Goal: Task Accomplishment & Management: Manage account settings

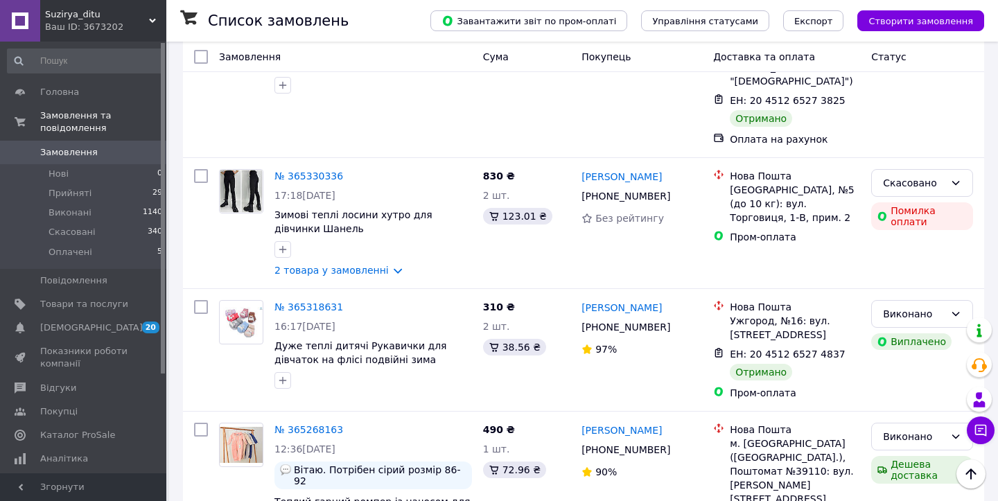
scroll to position [1036, 0]
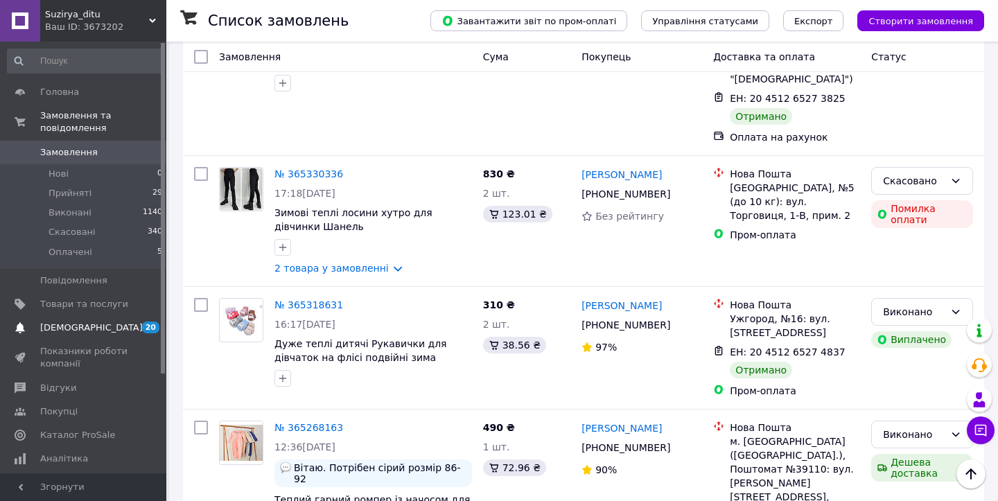
click at [32, 331] on span at bounding box center [20, 328] width 40 height 12
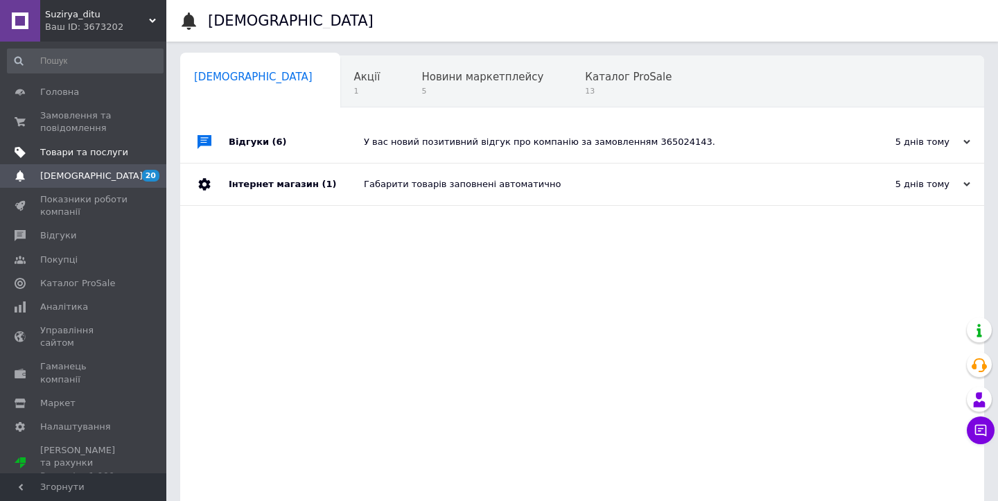
click at [79, 150] on span "Товари та послуги" at bounding box center [84, 152] width 88 height 12
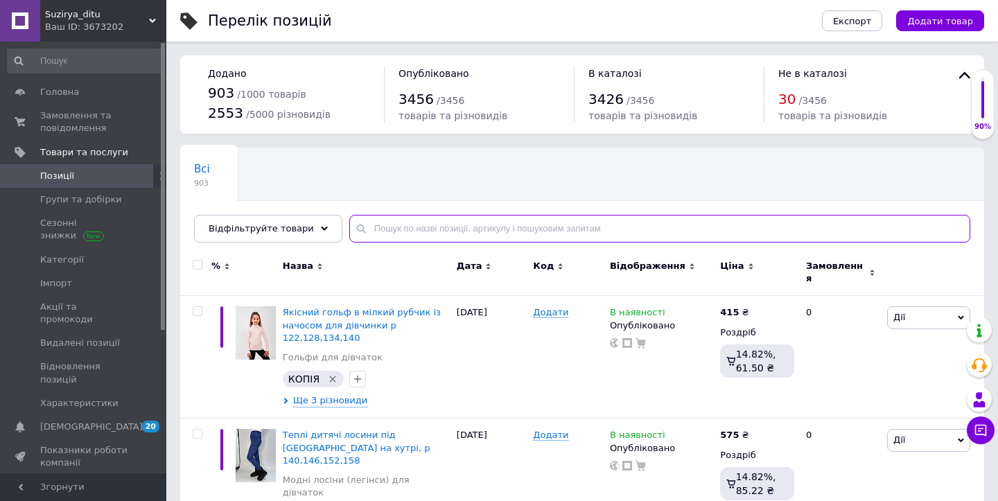
click at [434, 221] on input "text" at bounding box center [659, 229] width 621 height 28
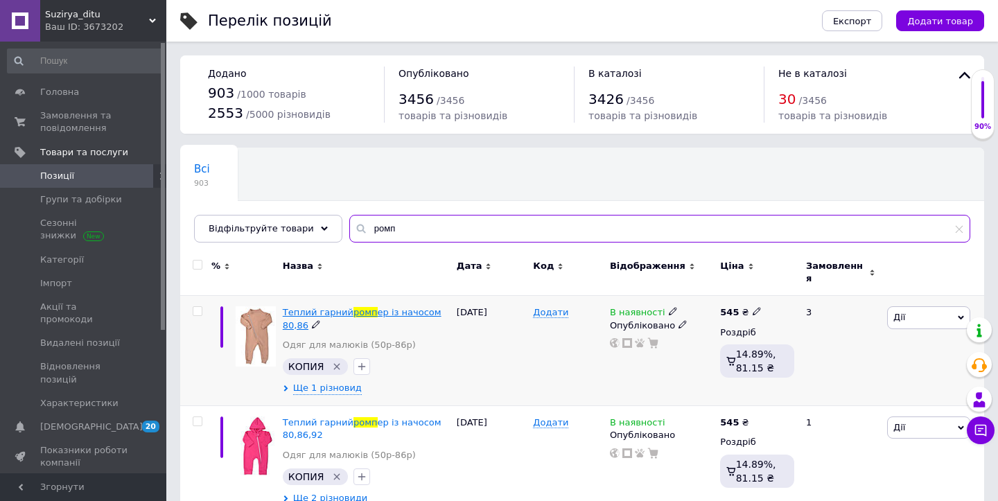
type input "ромп"
click at [374, 307] on span "ер із начосом 80,86" at bounding box center [362, 318] width 159 height 23
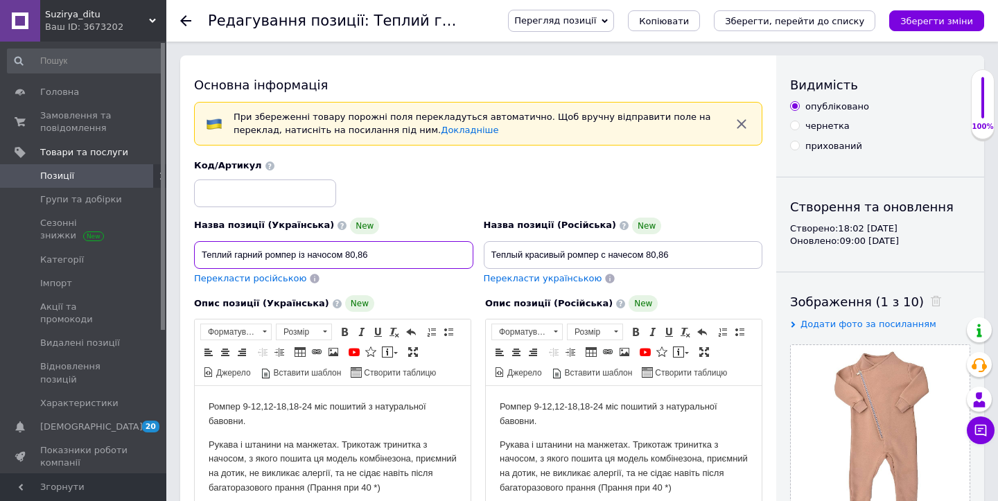
click at [394, 251] on input "Теплий гарний ромпер із начосом 80,86" at bounding box center [333, 255] width 279 height 28
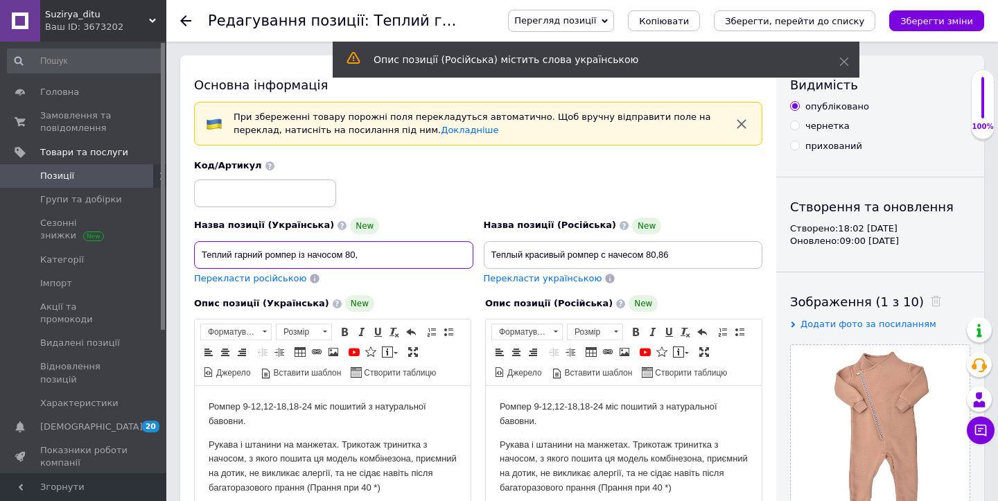
type input "Теплий гарний ромпер із начосом 80,"
click at [712, 258] on input "Теплый красивый ромпер с начесом 80,86" at bounding box center [623, 255] width 279 height 28
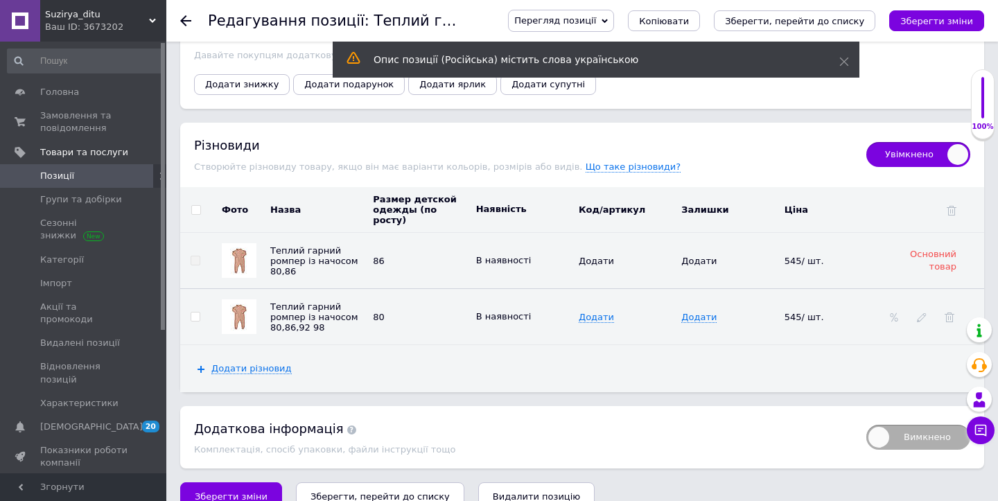
scroll to position [1877, 0]
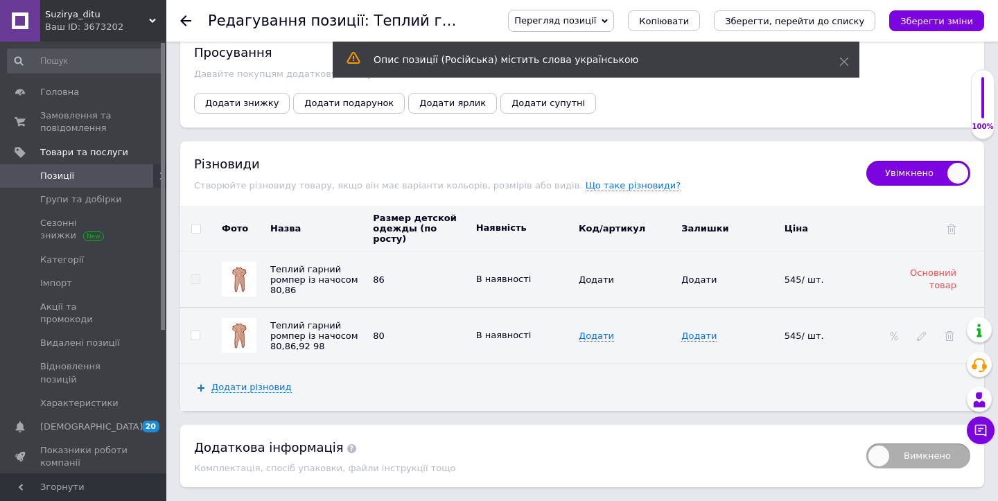
type input "Теплый красивый ромпер с начесом 80,"
click at [195, 225] on input "checkbox" at bounding box center [195, 229] width 9 height 9
checkbox input "true"
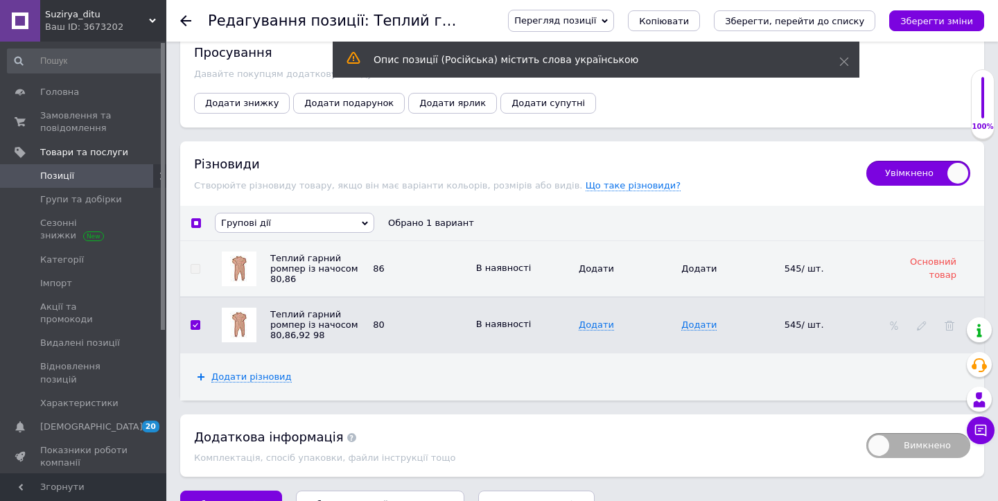
click at [267, 213] on span "Групові дії" at bounding box center [294, 223] width 159 height 20
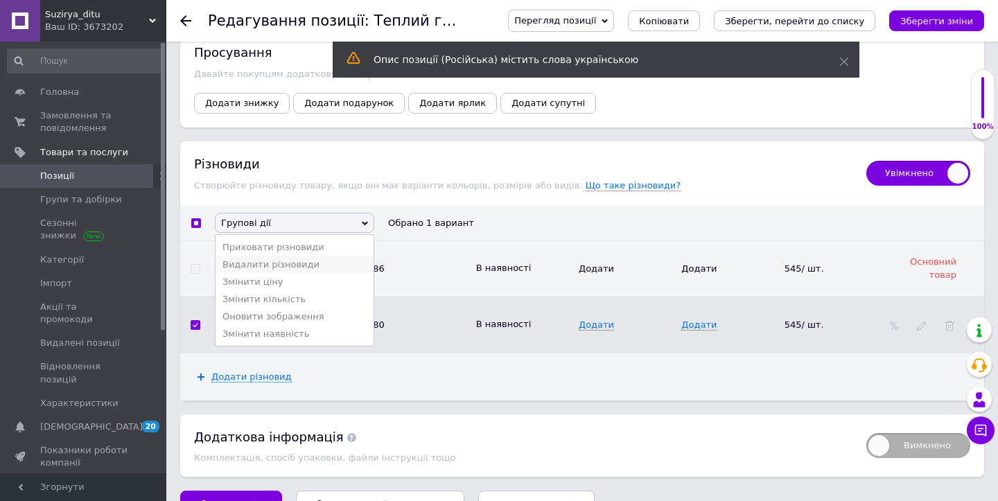
click at [270, 256] on li "Видалити різновиди" at bounding box center [295, 264] width 158 height 17
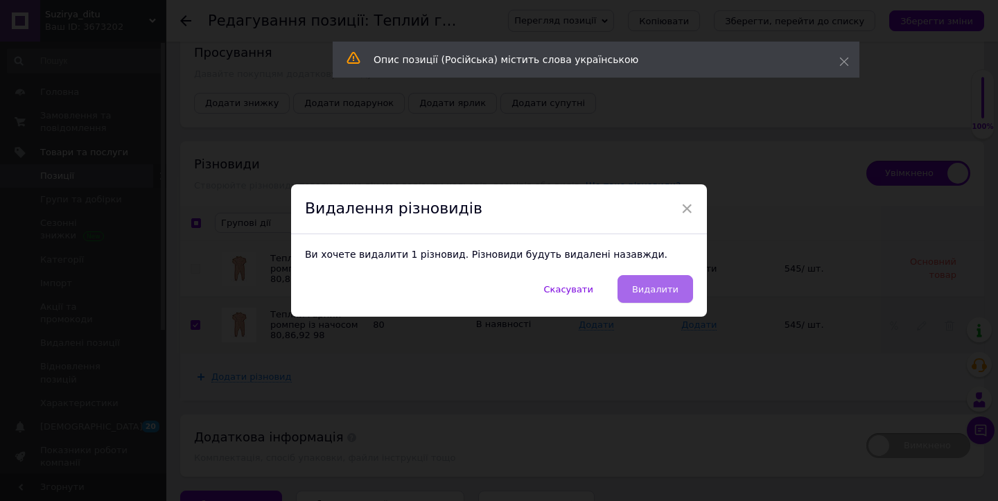
click at [646, 301] on button "Видалити" at bounding box center [655, 289] width 76 height 28
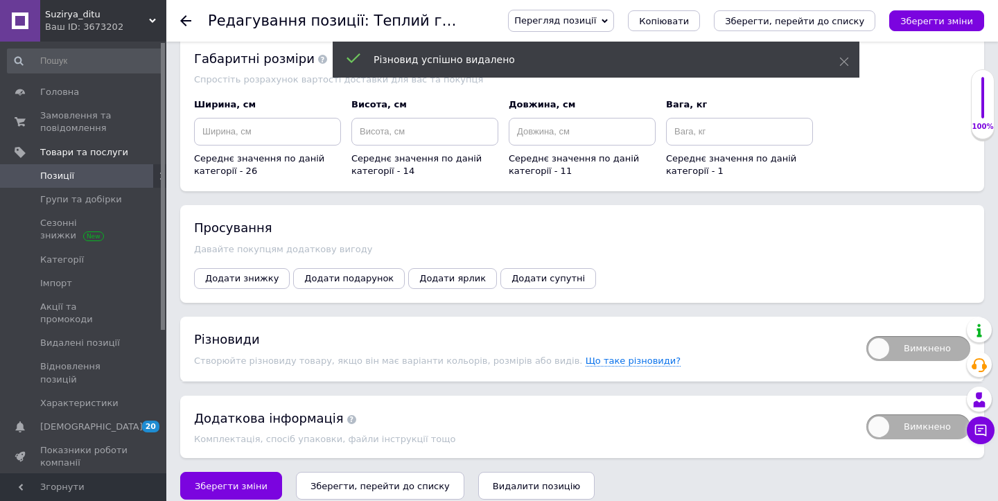
scroll to position [1274, 0]
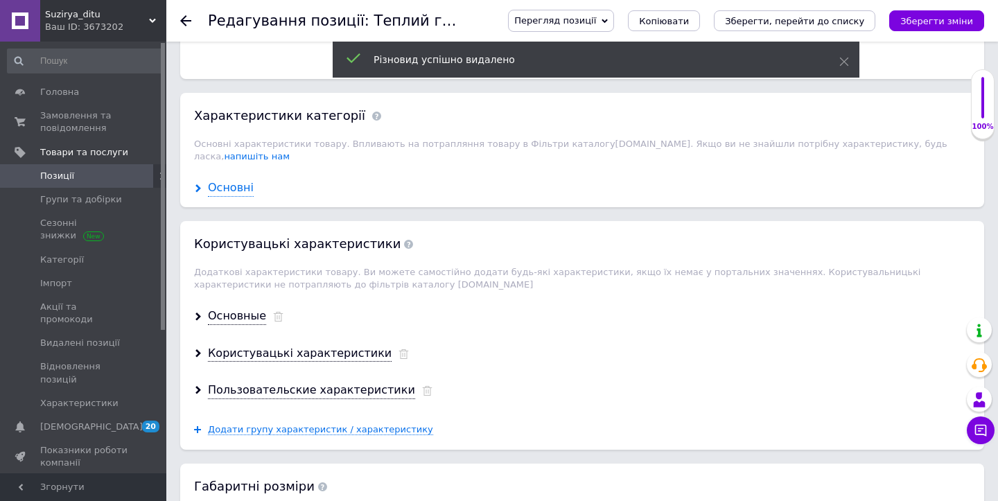
click at [230, 180] on div "Основні" at bounding box center [231, 188] width 46 height 16
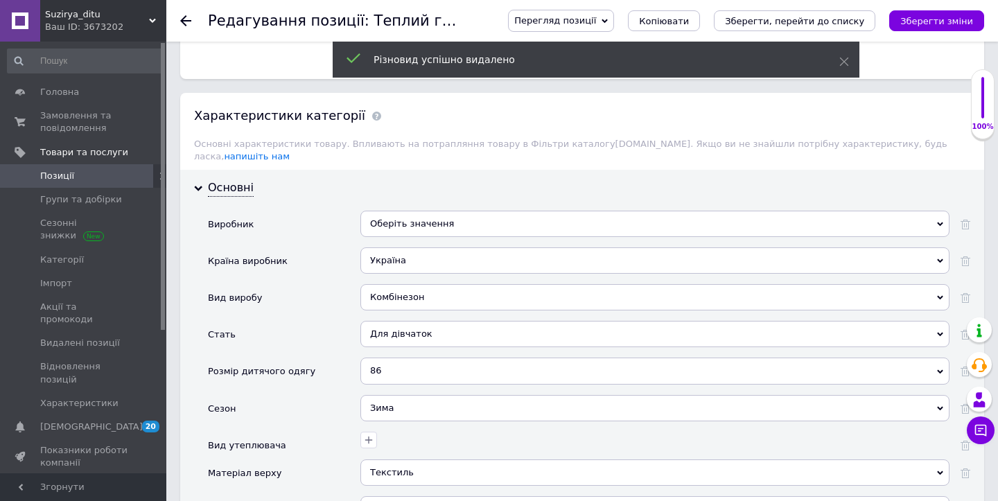
click at [464, 360] on div "86" at bounding box center [654, 371] width 589 height 26
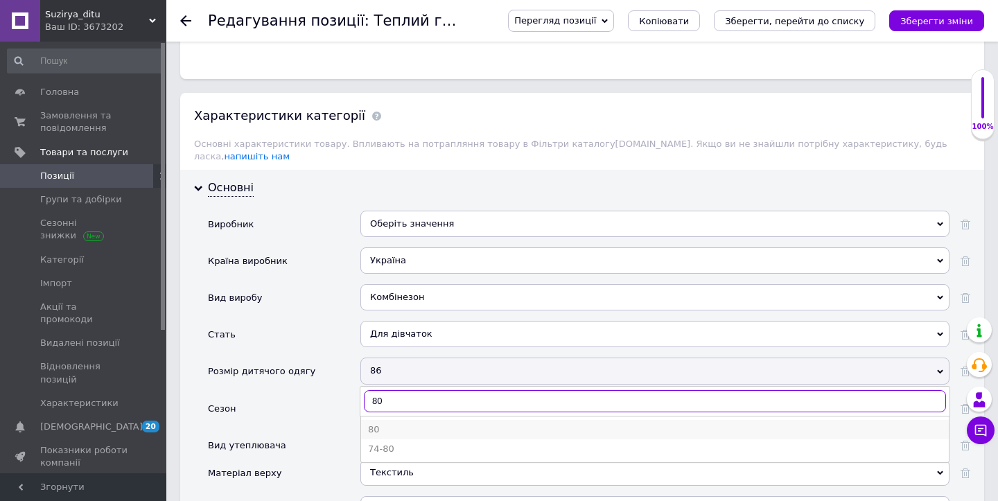
type input "80"
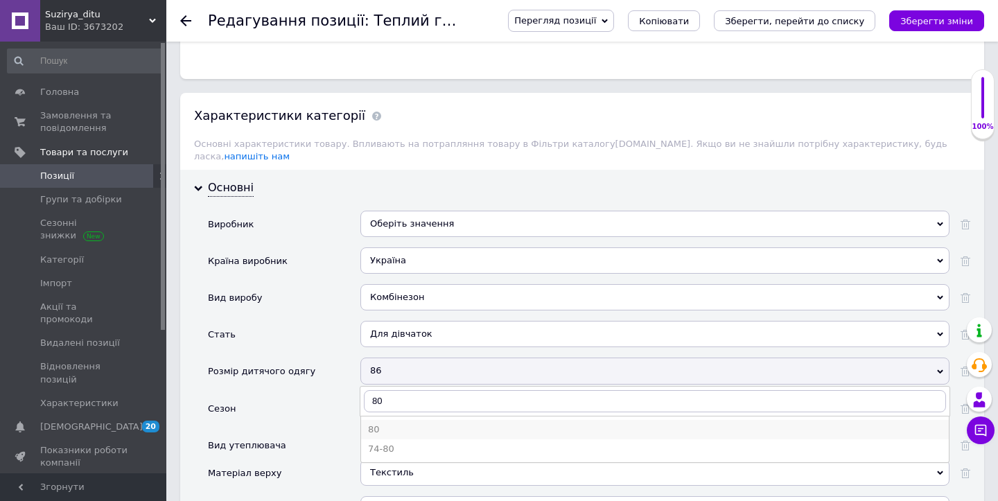
click at [484, 423] on li "80" at bounding box center [655, 429] width 588 height 19
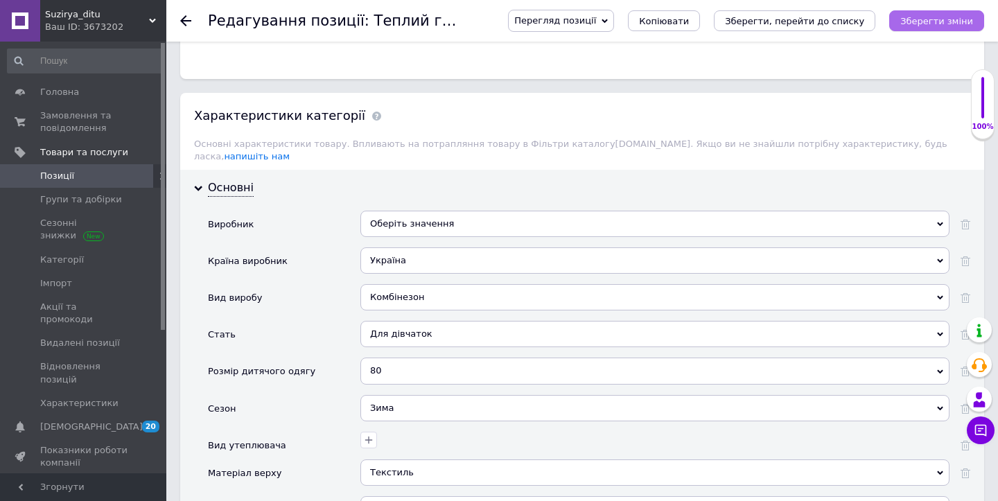
click at [934, 24] on icon "Зберегти зміни" at bounding box center [936, 21] width 73 height 10
